Goal: Find specific page/section: Find specific page/section

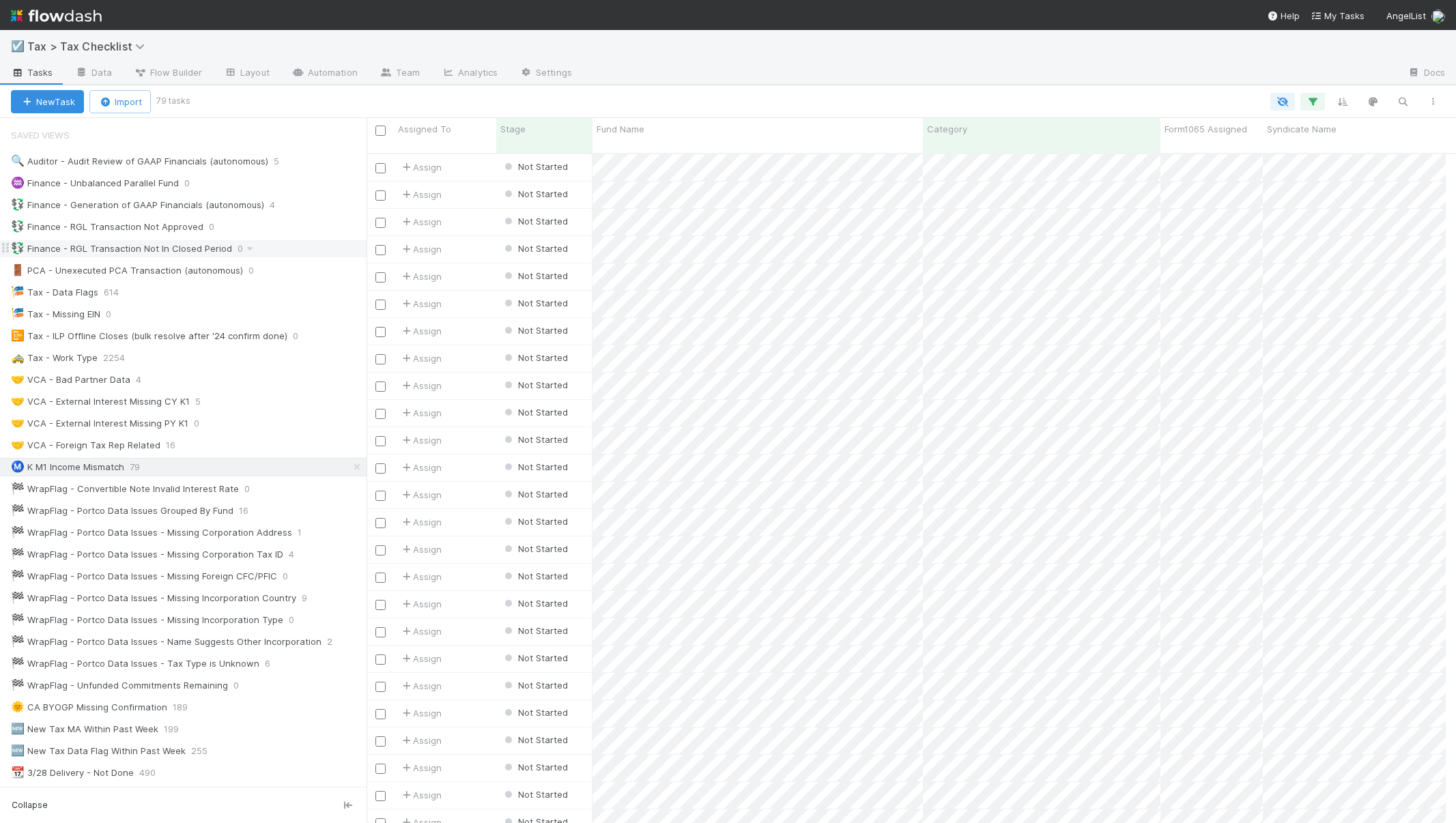
scroll to position [671, 1069]
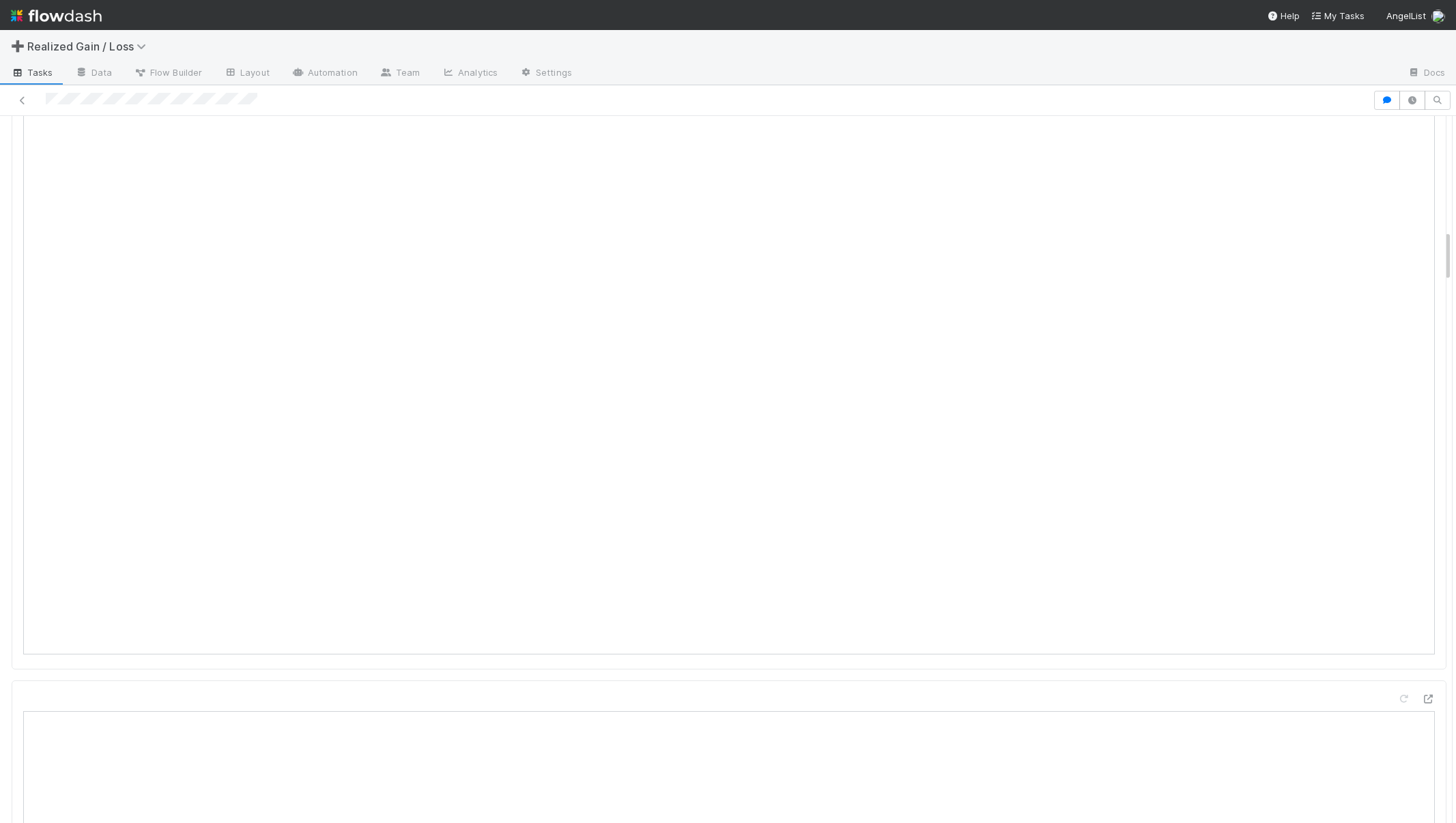
scroll to position [1329, 0]
click at [1421, 197] on icon at bounding box center [1428, 201] width 14 height 9
click at [1425, 299] on icon at bounding box center [1432, 303] width 14 height 9
